Goal: Use online tool/utility: Utilize a website feature to perform a specific function

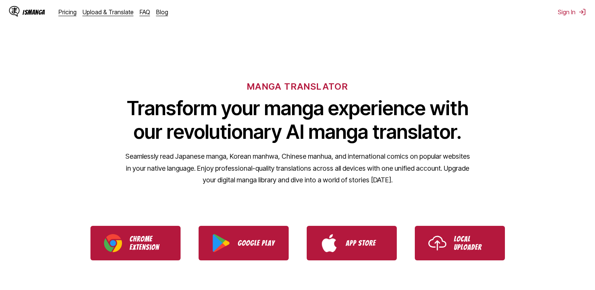
click at [117, 242] on img "Download IsManga Chrome Extension" at bounding box center [113, 243] width 18 height 18
click at [26, 229] on ul "Chrome Extension Google Play App Store Local Uploader" at bounding box center [297, 243] width 595 height 53
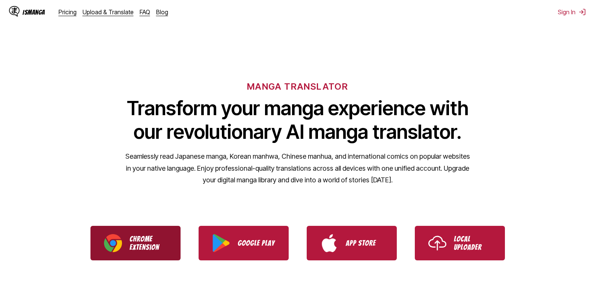
click at [92, 238] on link "Chrome Extension" at bounding box center [135, 243] width 90 height 35
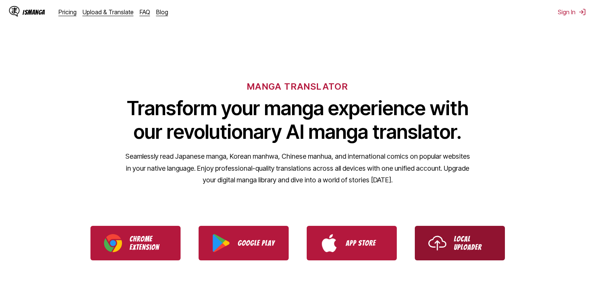
click at [473, 237] on p "Local Uploader" at bounding box center [473, 243] width 38 height 17
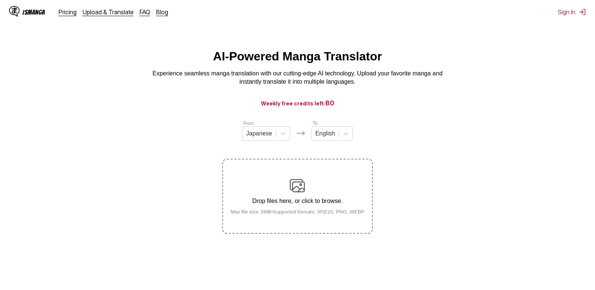
click at [253, 180] on div "Drop files here, or click to browse. Max file size: 5MB • Supported formats: JP…" at bounding box center [297, 196] width 146 height 36
click at [0, 0] on input "Drop files here, or click to browse. Max file size: 5MB • Supported formats: JP…" at bounding box center [0, 0] width 0 height 0
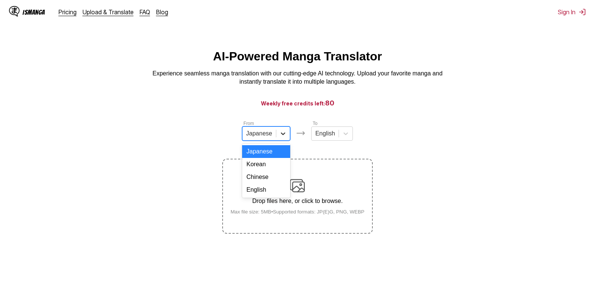
click at [277, 137] on div at bounding box center [283, 134] width 14 height 14
click at [254, 183] on div "Chinese" at bounding box center [266, 177] width 48 height 13
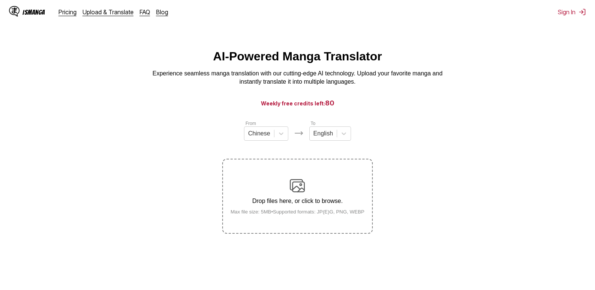
click at [328, 191] on div "Drop files here, or click to browse. Max file size: 5MB • Supported formats: JP…" at bounding box center [297, 196] width 146 height 36
click at [0, 0] on input "Drop files here, or click to browse. Max file size: 5MB • Supported formats: JP…" at bounding box center [0, 0] width 0 height 0
